Goal: Task Accomplishment & Management: Use online tool/utility

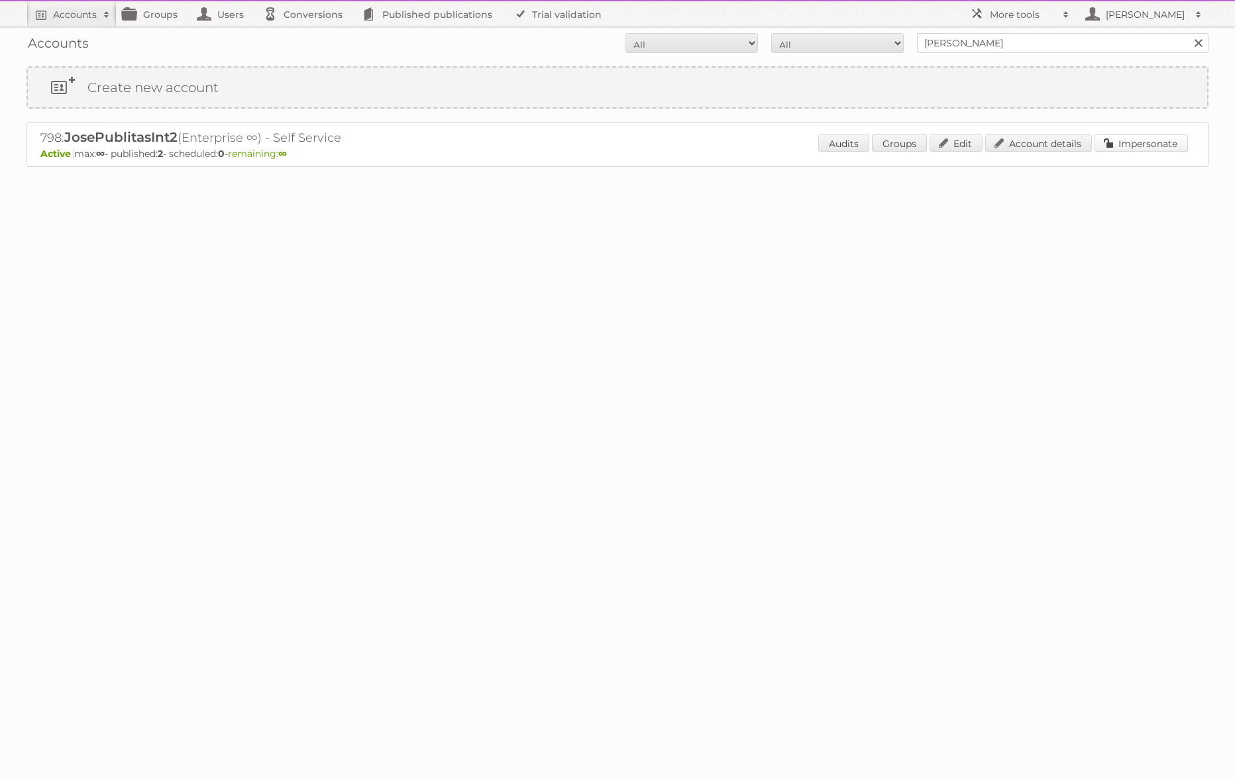
click at [1142, 137] on link "Impersonate" at bounding box center [1141, 143] width 93 height 17
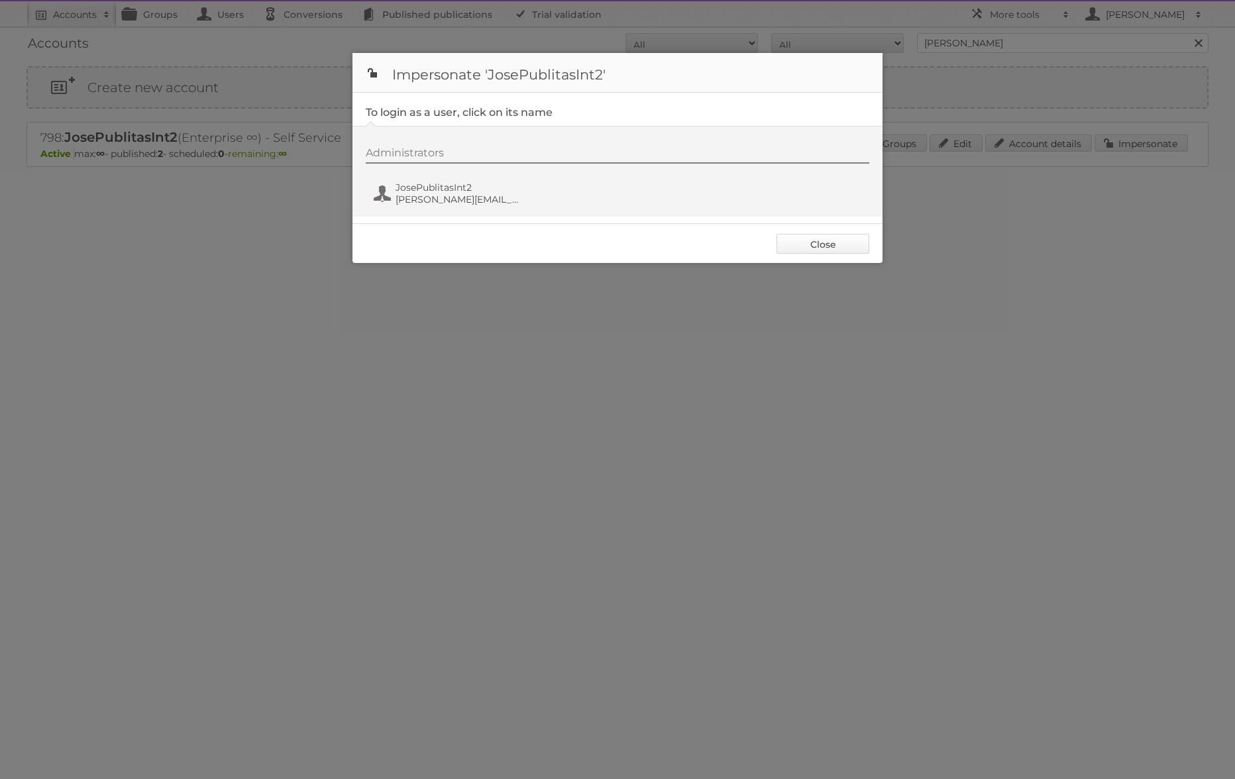
click at [789, 251] on link "Close" at bounding box center [823, 244] width 93 height 20
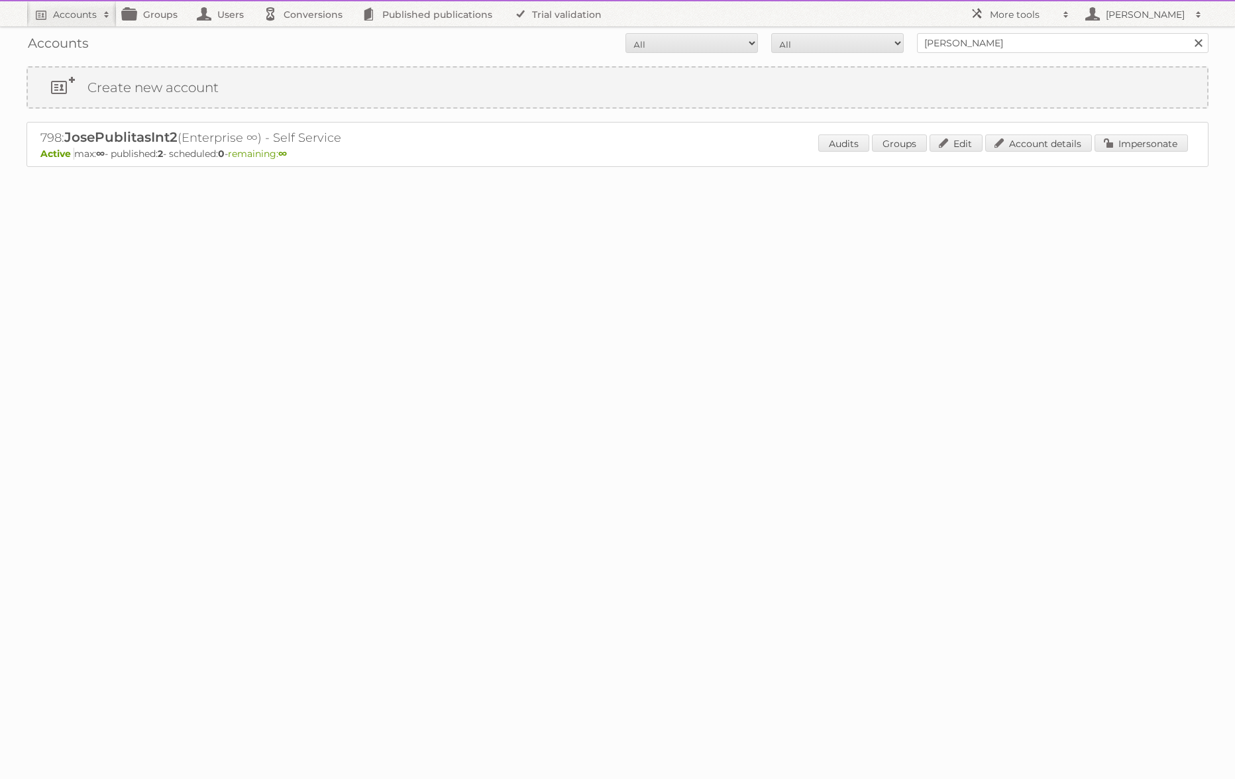
click at [48, 135] on h2 "798: JosePublitasInt2 (Enterprise ∞) - Self Service" at bounding box center [272, 137] width 464 height 17
copy h2 "798"
click at [1002, 20] on h2 "More tools" at bounding box center [1023, 14] width 66 height 13
click at [996, 175] on link "Beta Features" at bounding box center [1029, 176] width 131 height 20
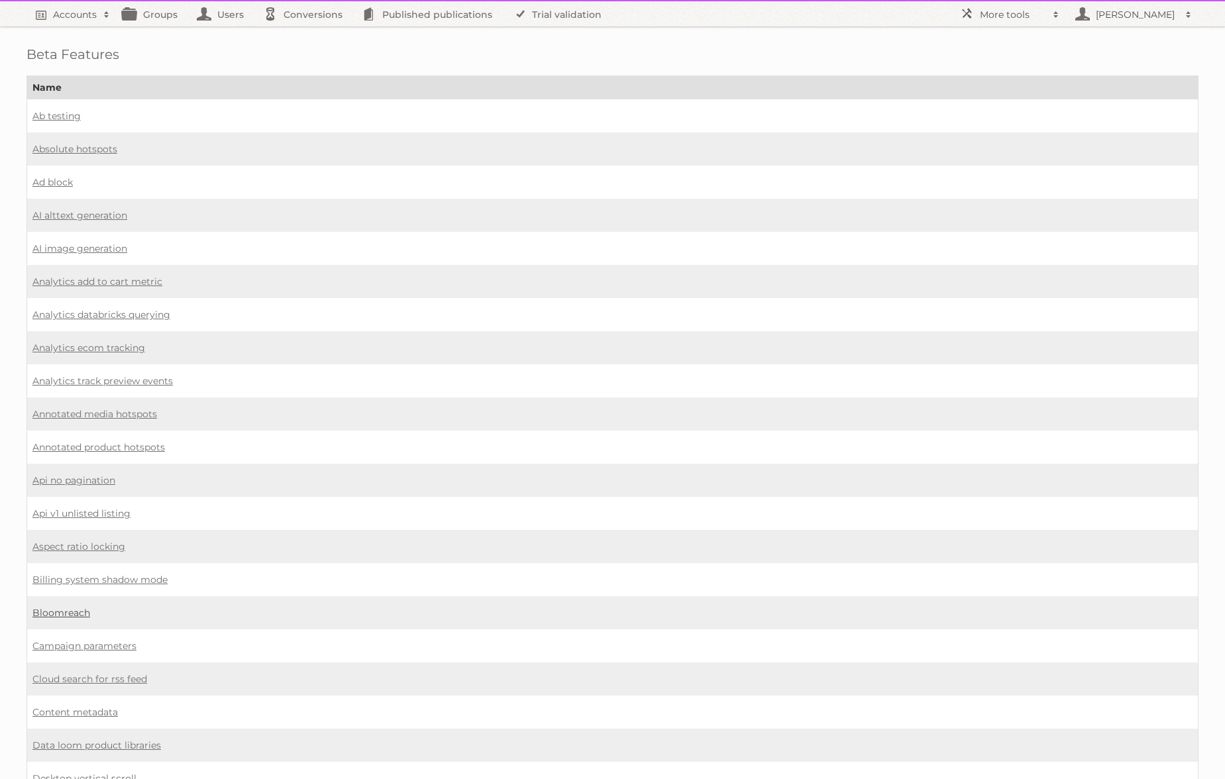
click at [80, 607] on link "Bloomreach" at bounding box center [61, 613] width 58 height 12
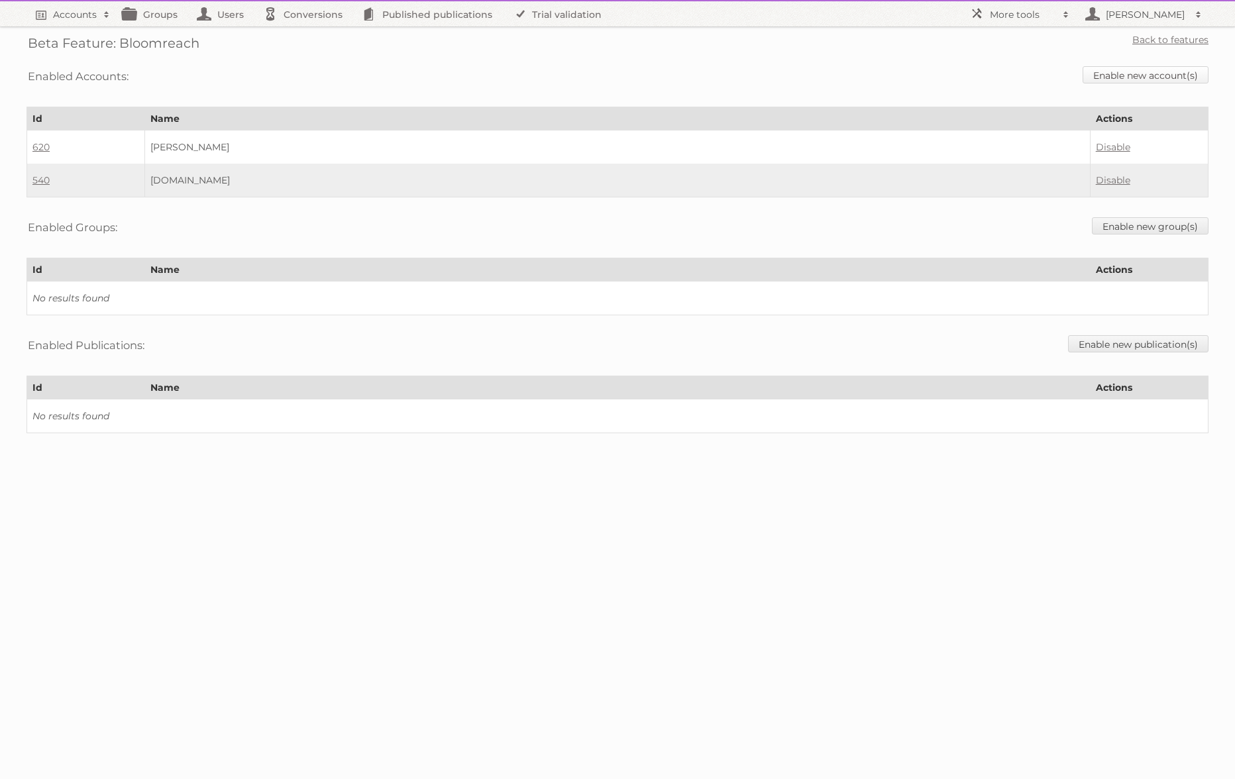
click at [1129, 77] on link "Enable new account(s)" at bounding box center [1146, 74] width 126 height 17
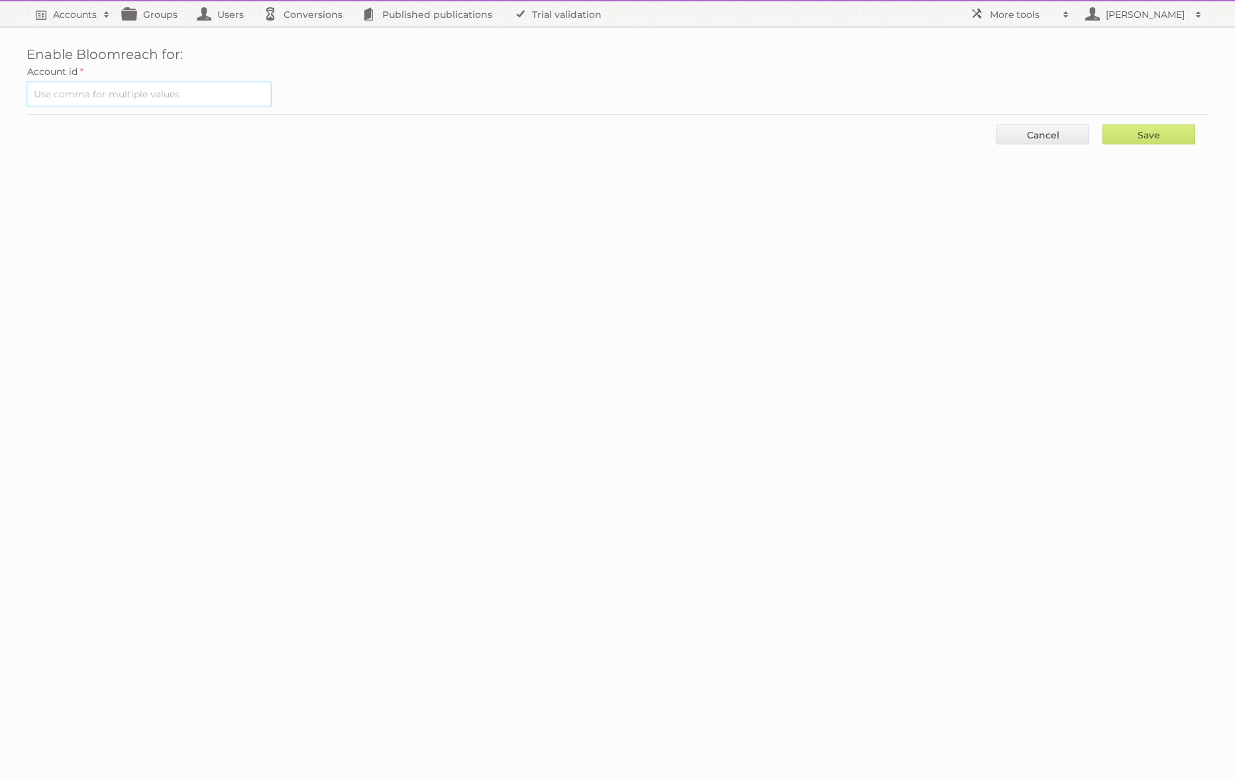
click at [146, 91] on input "text" at bounding box center [149, 94] width 245 height 27
paste input "798"
type input "798"
click at [1174, 135] on input "Save" at bounding box center [1149, 135] width 93 height 20
type input "..."
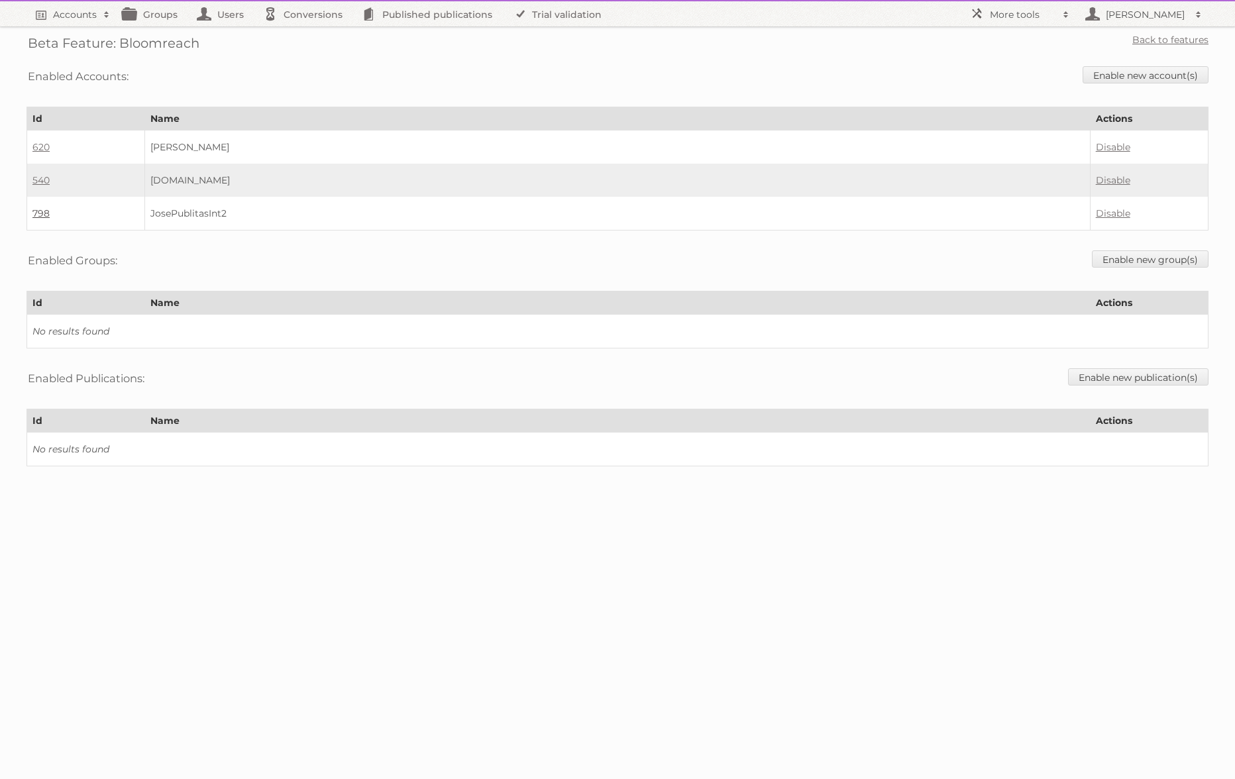
click at [40, 212] on link "798" at bounding box center [40, 213] width 17 height 12
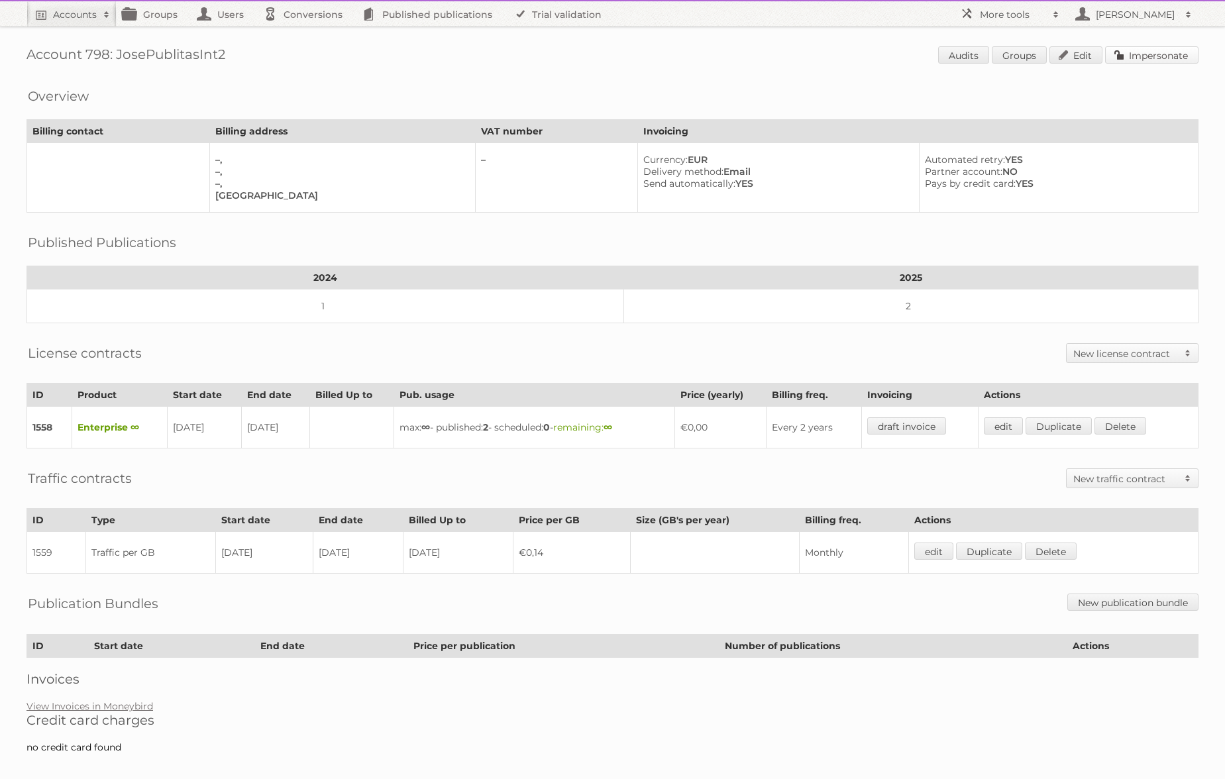
click at [1158, 59] on link "Impersonate" at bounding box center [1151, 54] width 93 height 17
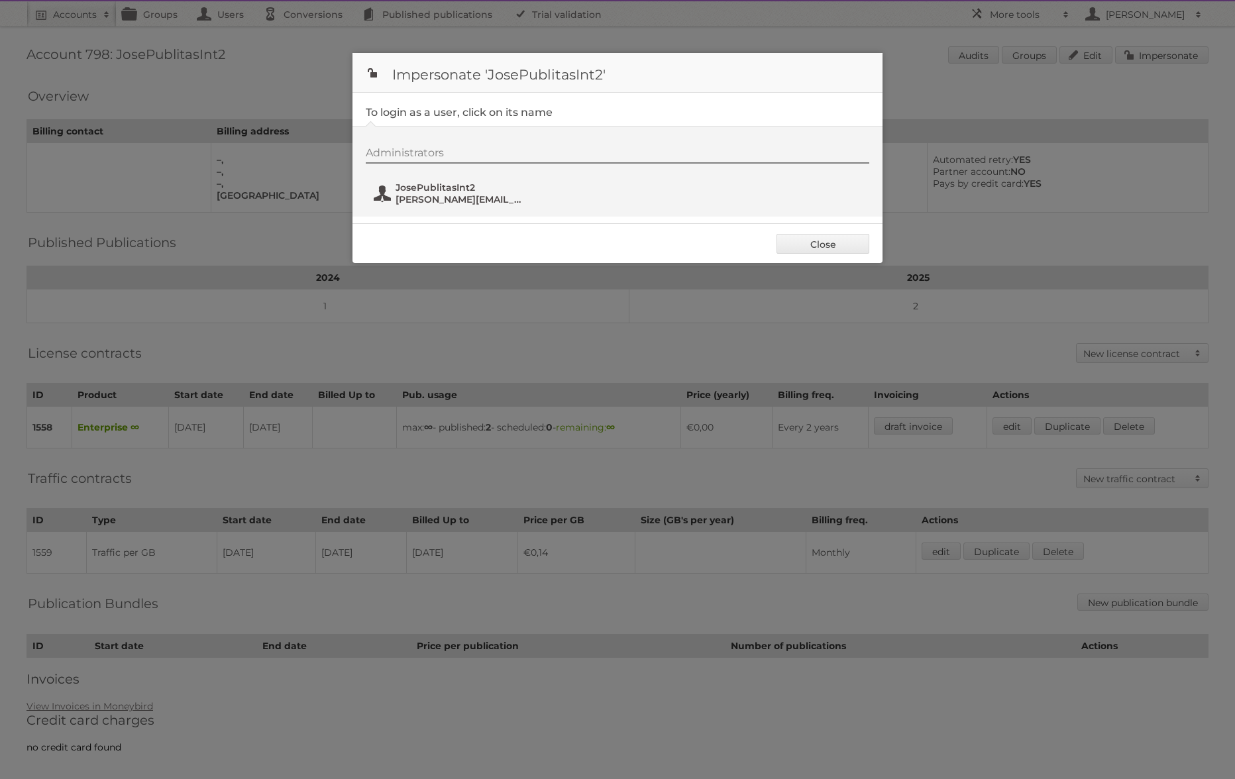
click at [448, 197] on span "jose@publitas.com" at bounding box center [460, 199] width 129 height 12
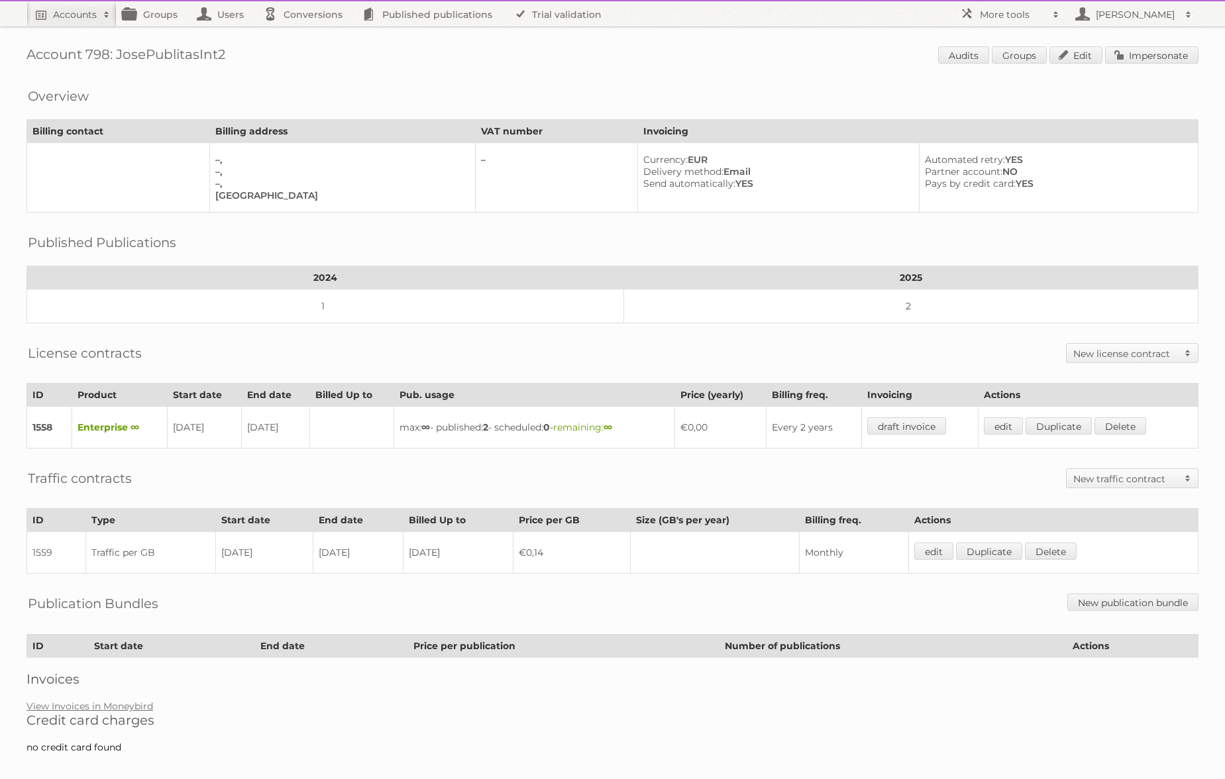
click at [95, 54] on h1 "Account 798: JosePublitasInt2 Audits Groups Edit Impersonate" at bounding box center [613, 56] width 1172 height 20
copy h1 "798"
click at [990, 15] on h2 "More tools" at bounding box center [1013, 14] width 66 height 13
click at [995, 178] on link "Beta Features" at bounding box center [1019, 176] width 131 height 20
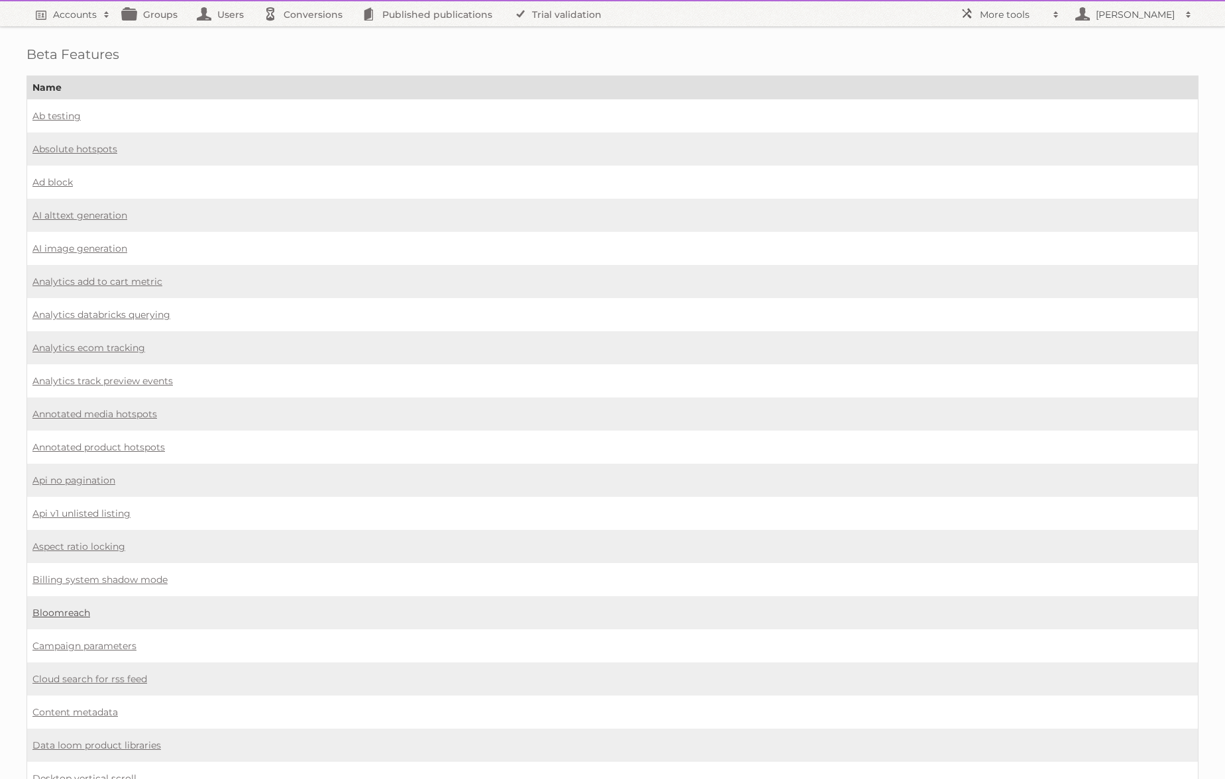
click at [62, 607] on link "Bloomreach" at bounding box center [61, 613] width 58 height 12
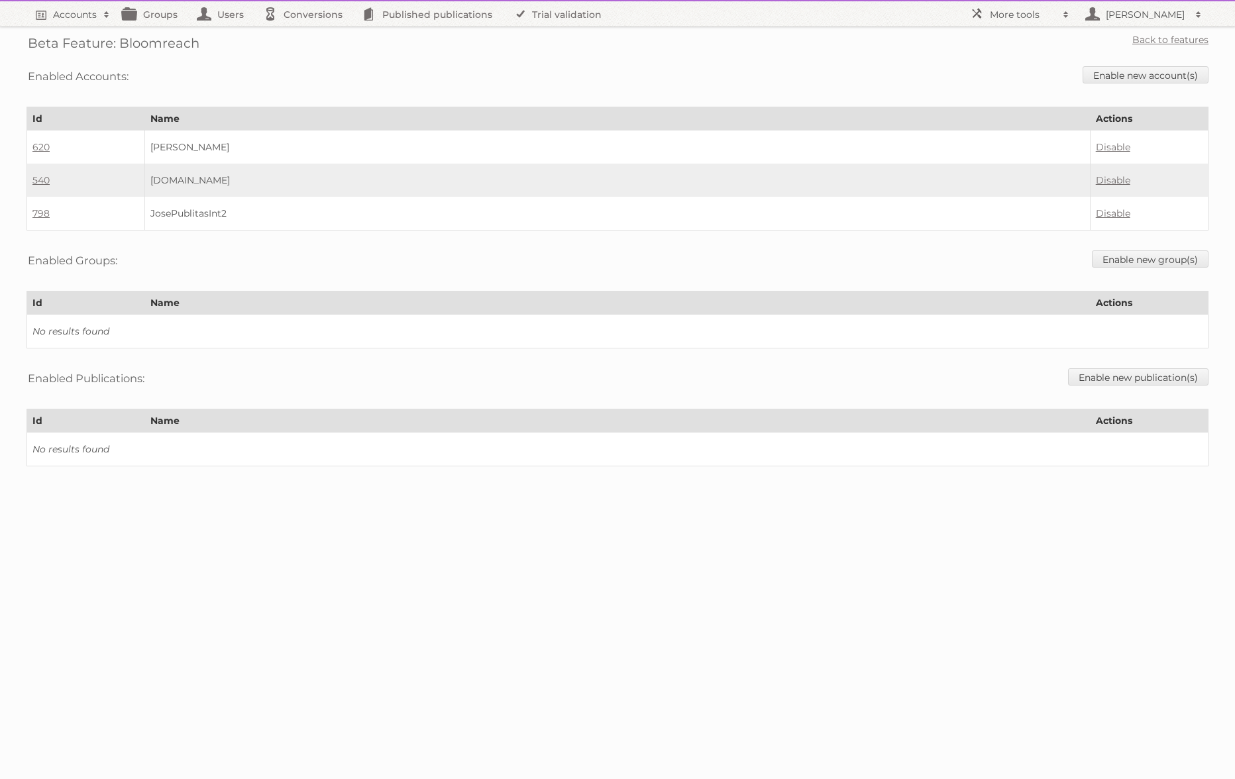
click at [513, 280] on div "Beta Feature: Bloomreach Back to features Enabled Accounts: Enable new account(…" at bounding box center [617, 246] width 1235 height 493
